Goal: Task Accomplishment & Management: Use online tool/utility

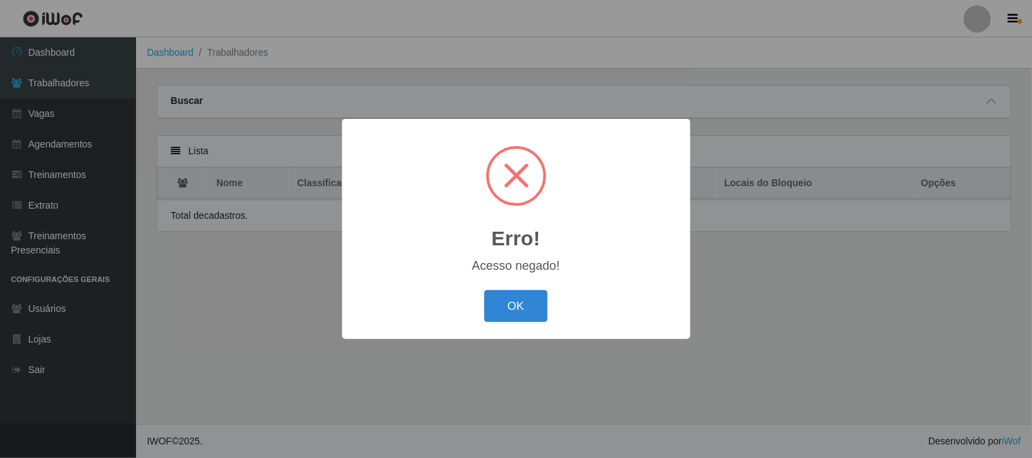
click at [56, 56] on div "Erro! × Acesso negado! OK Cancel" at bounding box center [516, 229] width 1032 height 458
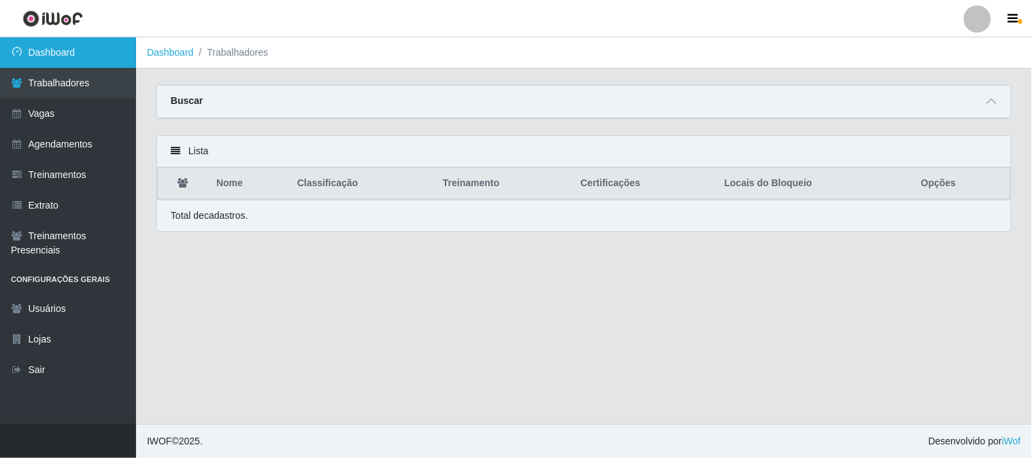
click at [58, 52] on link "Dashboard" at bounding box center [68, 52] width 136 height 31
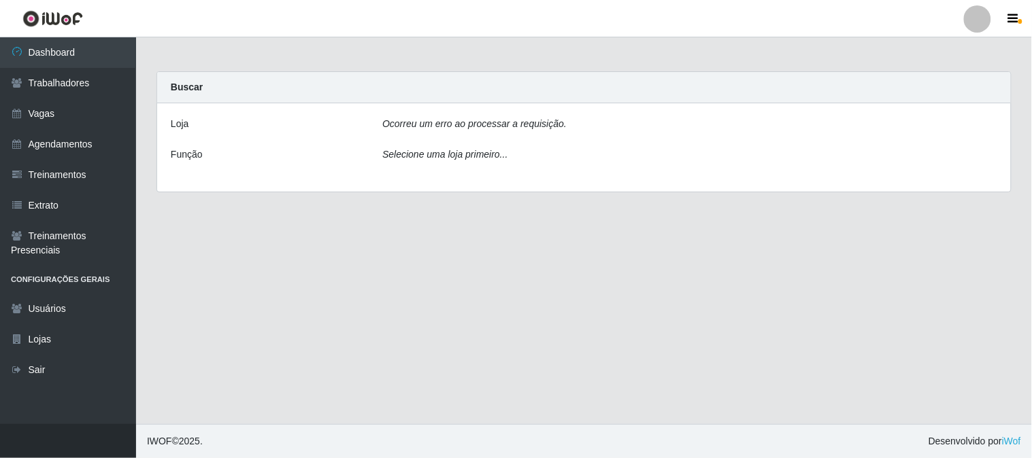
click at [505, 124] on icon "Ocorreu um erro ao processar a requisição." at bounding box center [474, 123] width 184 height 11
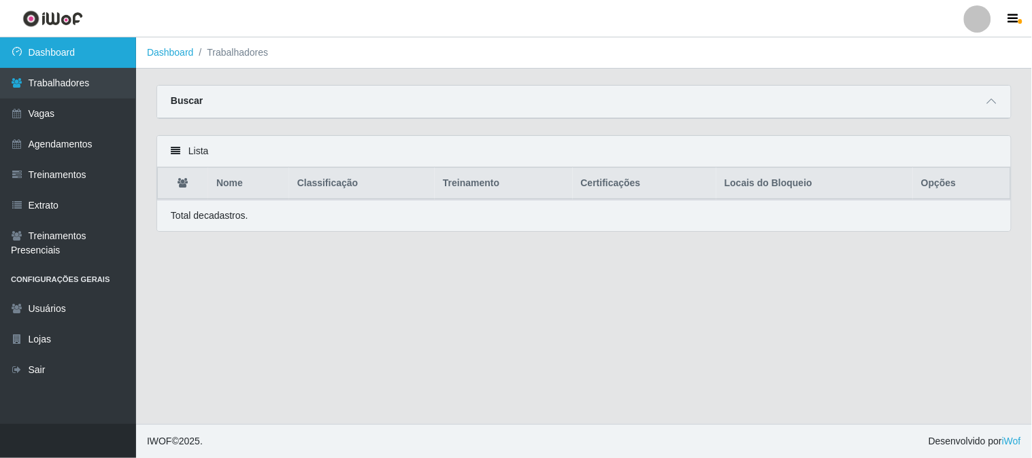
click at [76, 52] on link "Dashboard" at bounding box center [68, 52] width 136 height 31
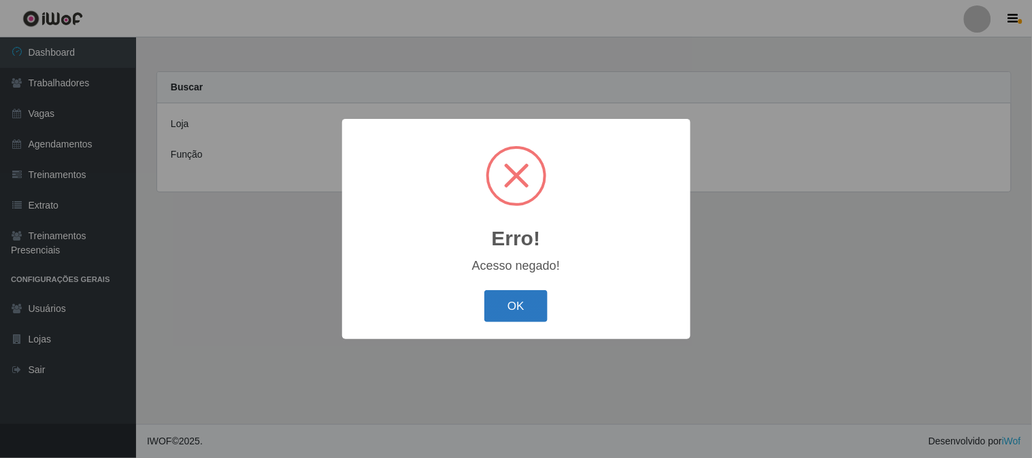
click at [507, 307] on button "OK" at bounding box center [515, 306] width 63 height 32
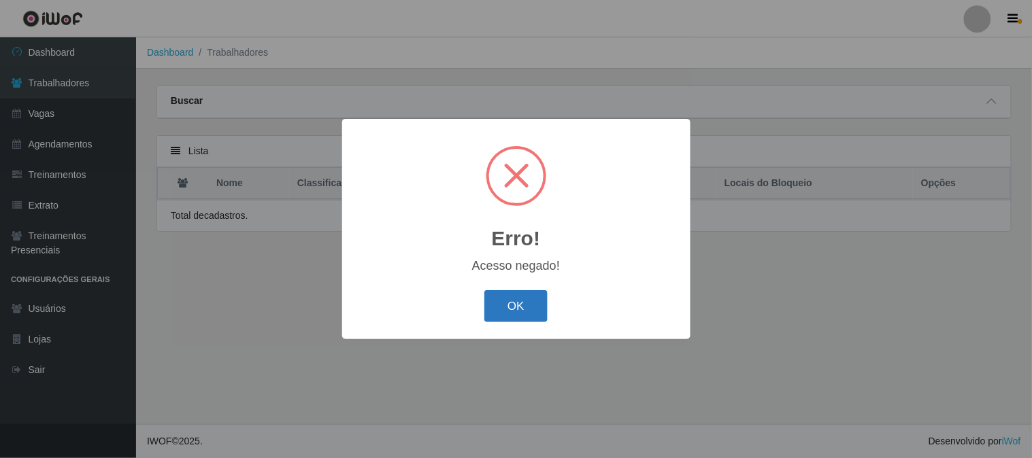
click at [509, 305] on button "OK" at bounding box center [515, 306] width 63 height 32
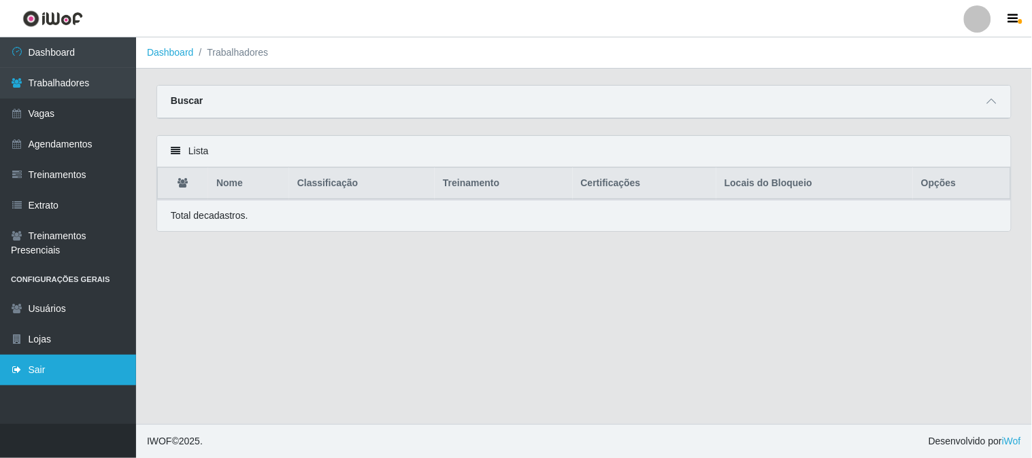
click at [71, 366] on link "Sair" at bounding box center [68, 370] width 136 height 31
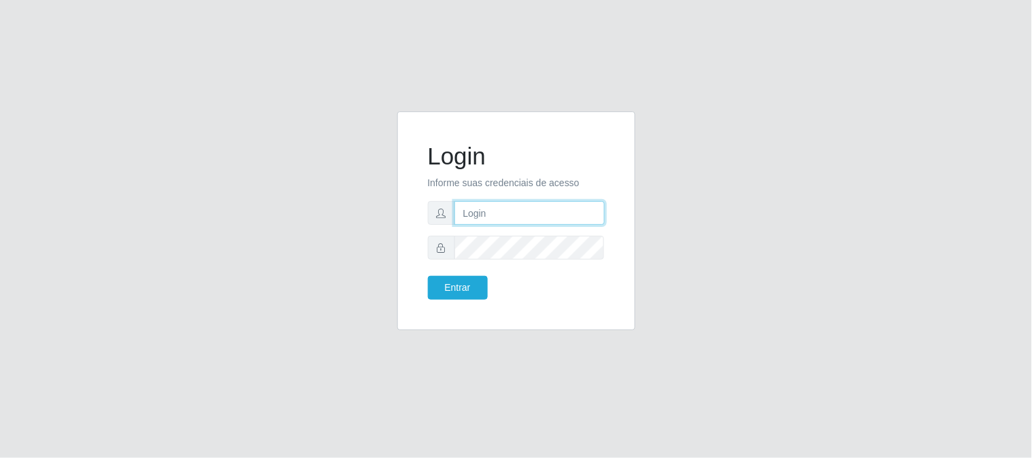
type input "ismael@sapore"
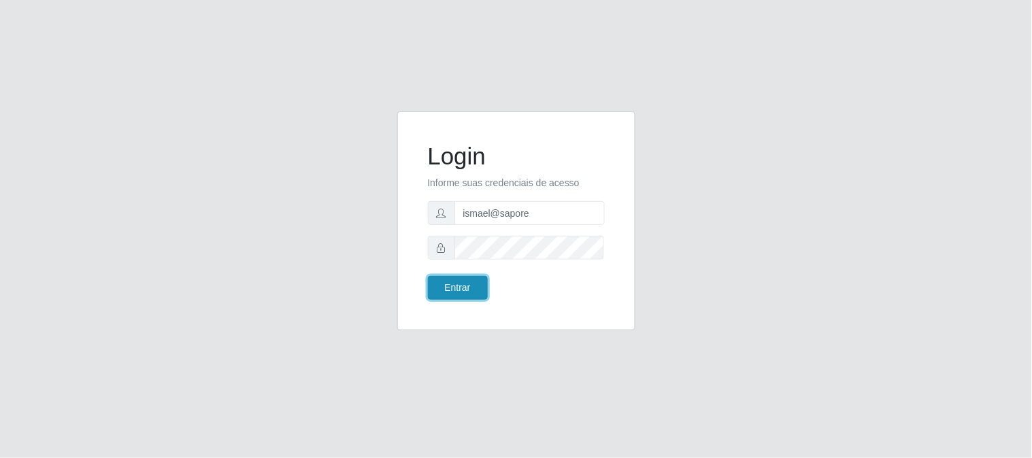
click at [467, 288] on button "Entrar" at bounding box center [458, 288] width 60 height 24
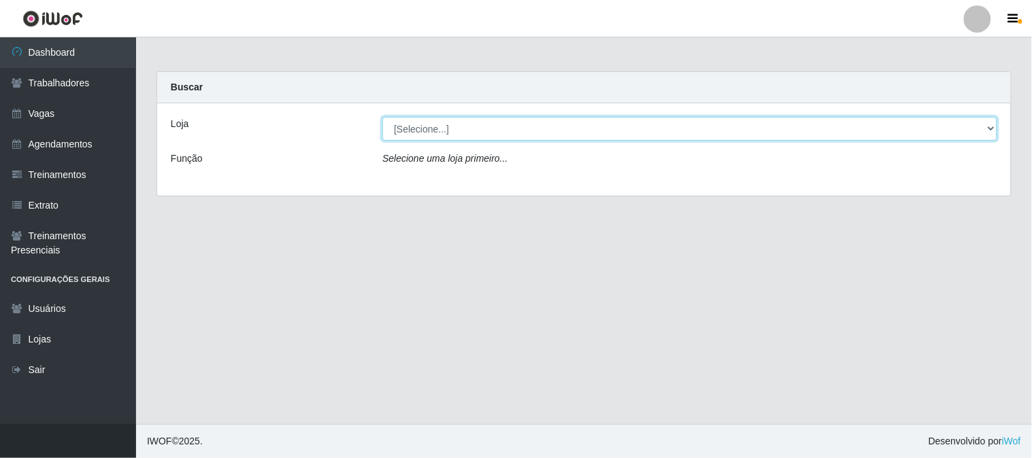
drag, startPoint x: 433, startPoint y: 131, endPoint x: 433, endPoint y: 139, distance: 7.5
click at [433, 131] on select "[Selecione...] Sapore D'italia" at bounding box center [689, 129] width 615 height 24
select select "266"
click at [382, 117] on select "[Selecione...] Sapore D'italia" at bounding box center [689, 129] width 615 height 24
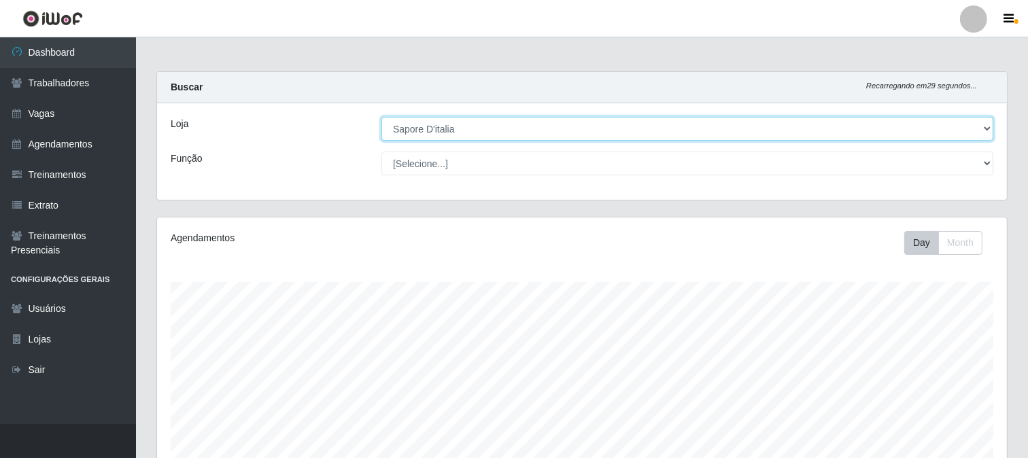
scroll to position [324, 0]
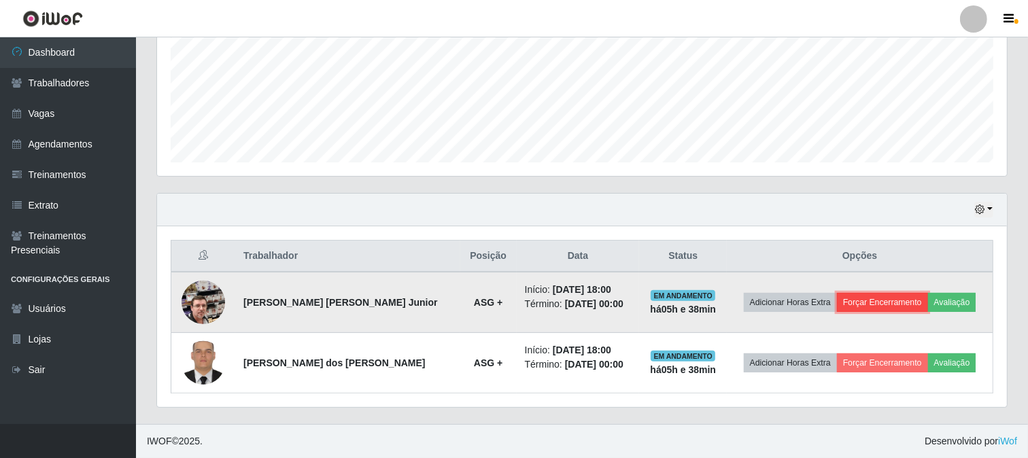
click at [889, 302] on button "Forçar Encerramento" at bounding box center [882, 302] width 91 height 19
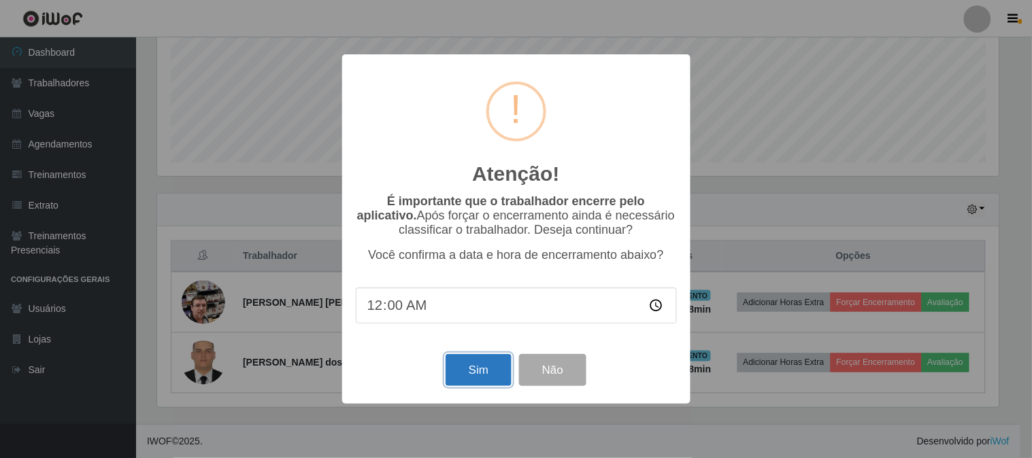
click at [462, 377] on button "Sim" at bounding box center [478, 370] width 66 height 32
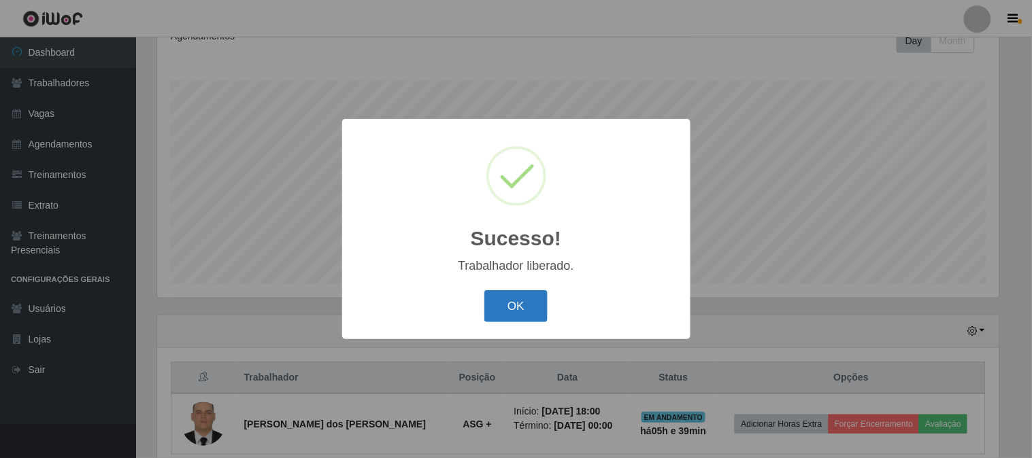
click at [520, 311] on button "OK" at bounding box center [515, 306] width 63 height 32
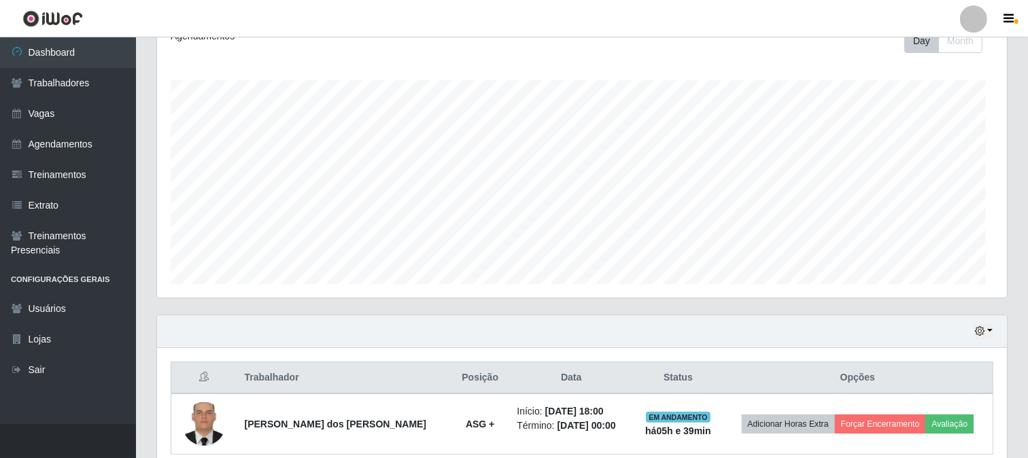
scroll to position [282, 850]
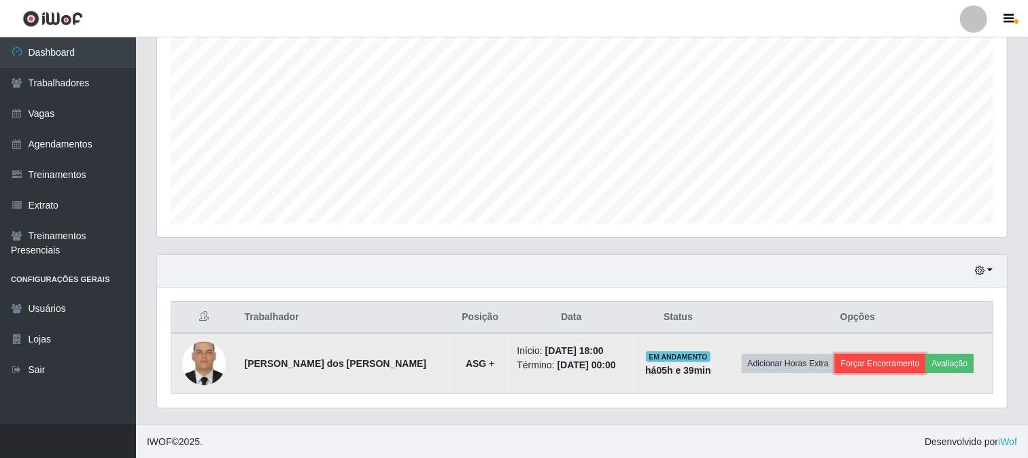
click at [847, 369] on button "Forçar Encerramento" at bounding box center [880, 363] width 91 height 19
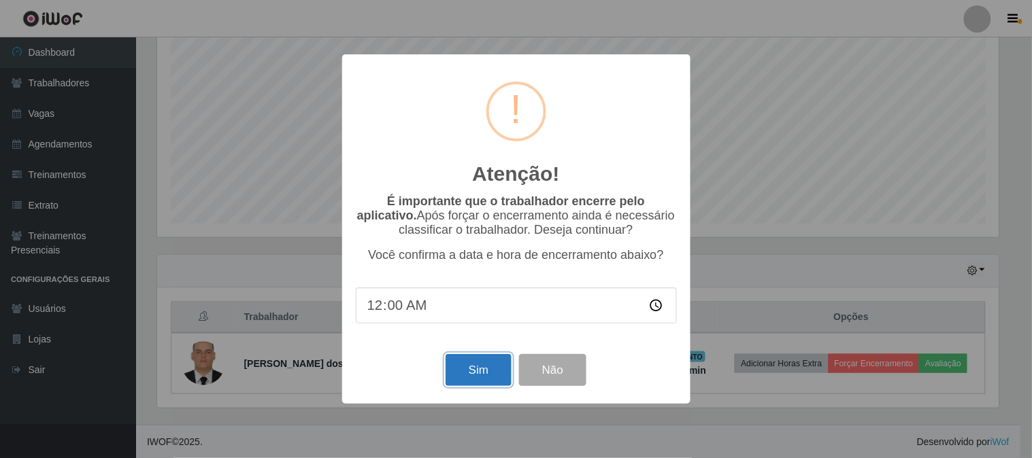
drag, startPoint x: 476, startPoint y: 381, endPoint x: 498, endPoint y: 363, distance: 28.6
click at [477, 377] on button "Sim" at bounding box center [478, 370] width 66 height 32
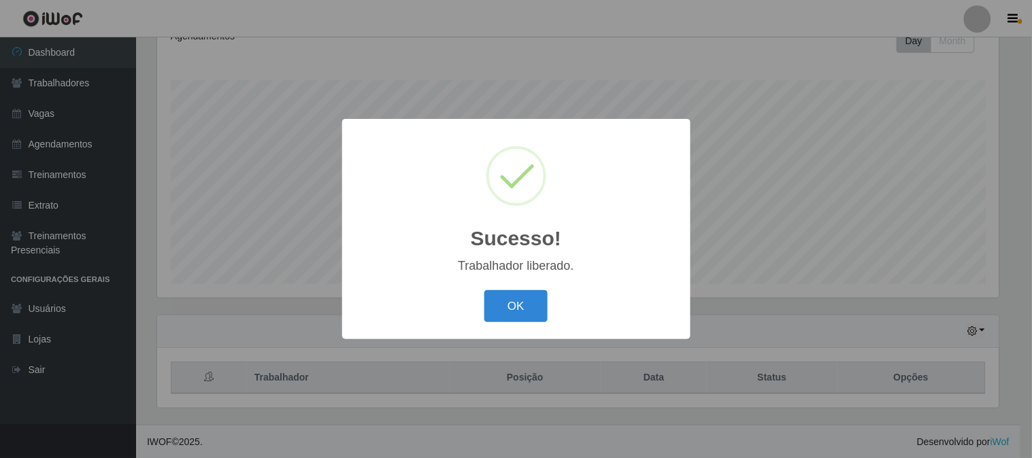
drag, startPoint x: 524, startPoint y: 314, endPoint x: 731, endPoint y: 439, distance: 242.0
click at [526, 314] on button "OK" at bounding box center [515, 306] width 63 height 32
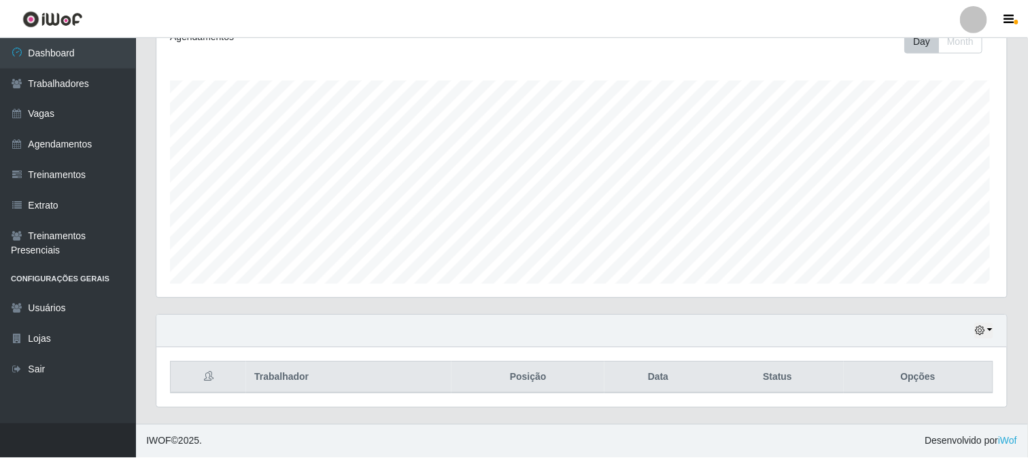
scroll to position [282, 850]
click at [984, 320] on div "Hoje 1 dia 3 dias 1 Semana Não encerrados" at bounding box center [582, 332] width 850 height 33
click at [987, 335] on button "button" at bounding box center [984, 332] width 19 height 16
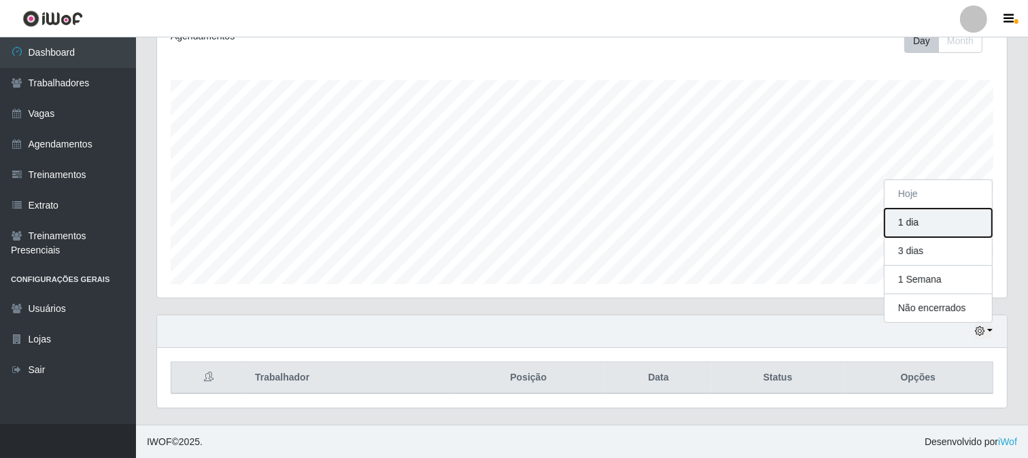
click at [913, 225] on button "1 dia" at bounding box center [938, 223] width 107 height 29
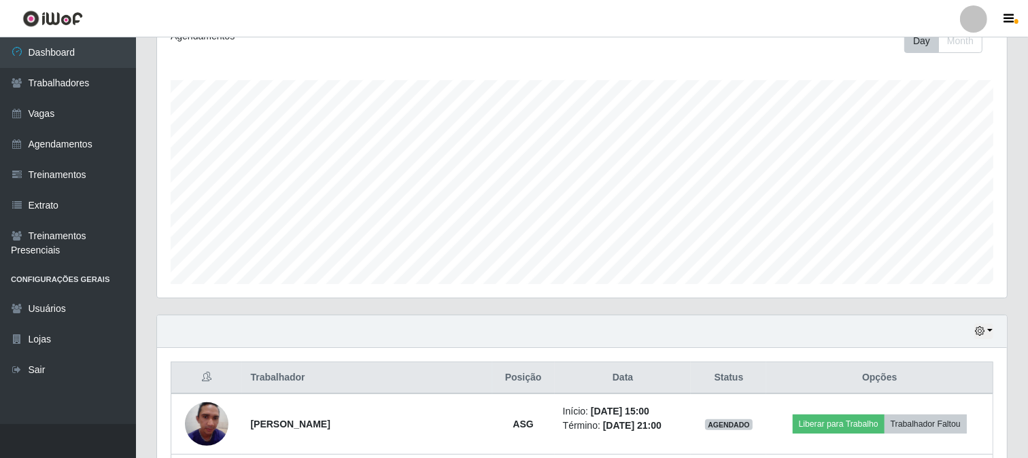
scroll to position [384, 0]
